Goal: Book appointment/travel/reservation

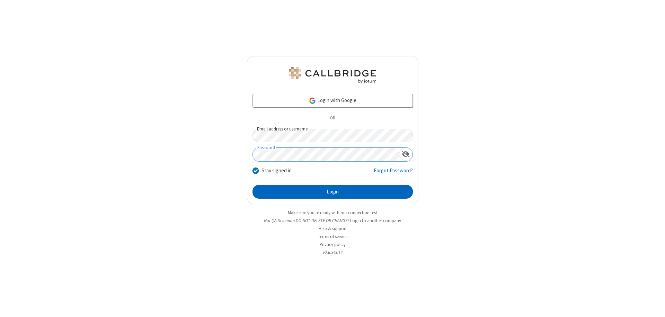
click at [333, 192] on button "Login" at bounding box center [333, 192] width 160 height 14
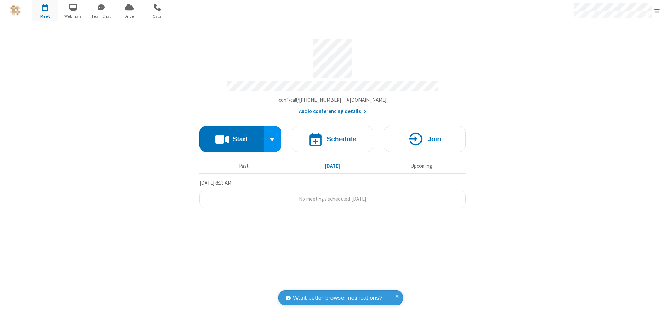
click at [657, 11] on span "Open menu" at bounding box center [657, 11] width 6 height 7
click at [45, 10] on span "button" at bounding box center [45, 7] width 26 height 12
click at [333, 136] on h4 "Schedule" at bounding box center [342, 139] width 30 height 7
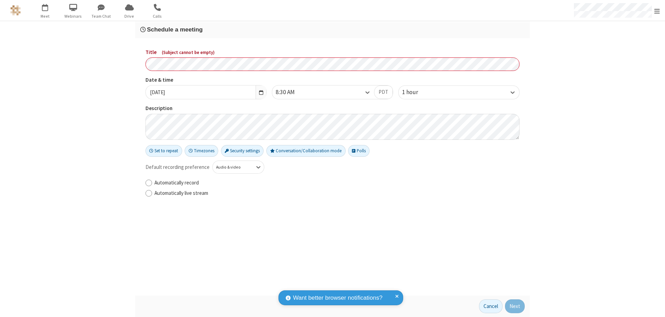
click at [333, 29] on h3 "Schedule a meeting" at bounding box center [332, 29] width 385 height 7
